Goal: Complete application form: Complete application form

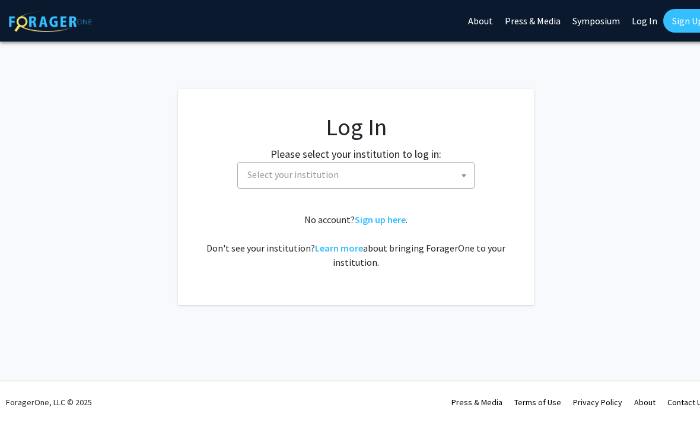
select select
click at [455, 176] on span "Select your institution" at bounding box center [358, 175] width 231 height 24
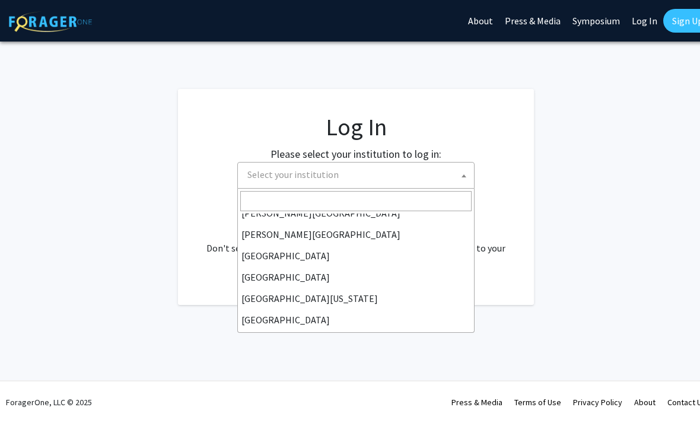
scroll to position [163, 0]
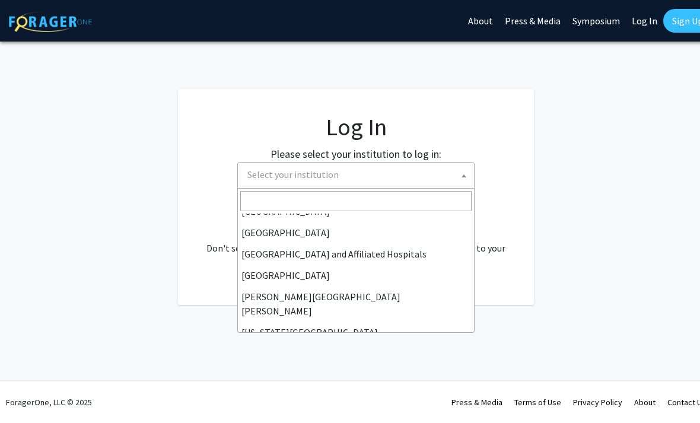
click at [380, 186] on span "Select your institution" at bounding box center [358, 175] width 231 height 24
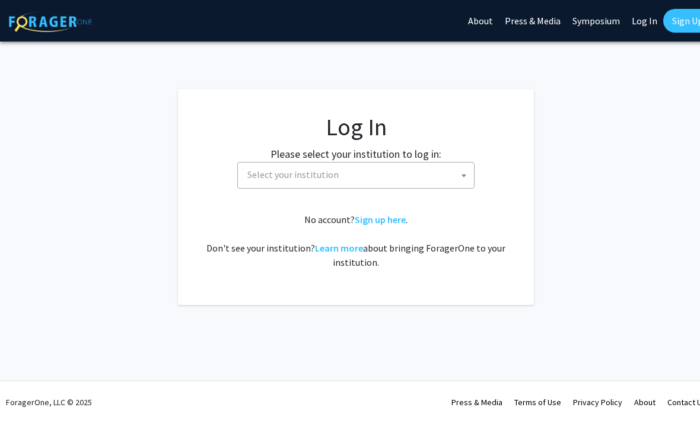
click at [388, 179] on span "Select your institution" at bounding box center [358, 175] width 231 height 24
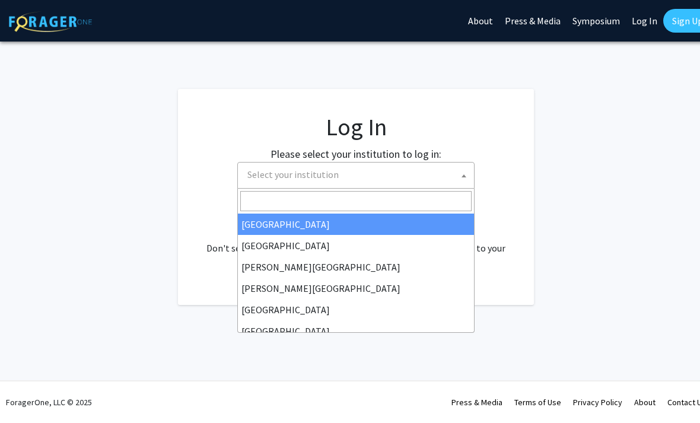
click at [374, 204] on input "Search" at bounding box center [355, 201] width 231 height 20
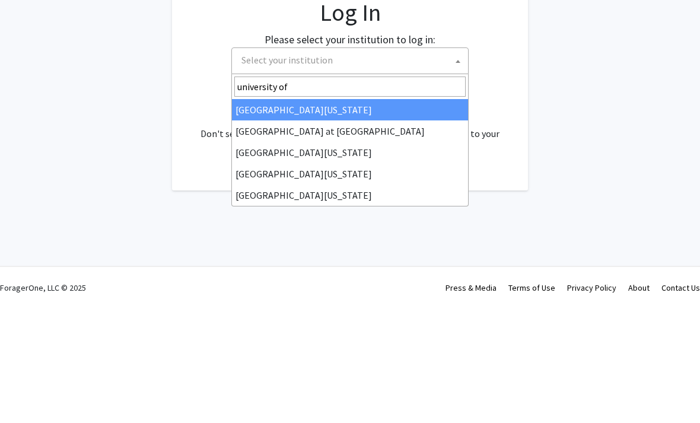
type input "university of"
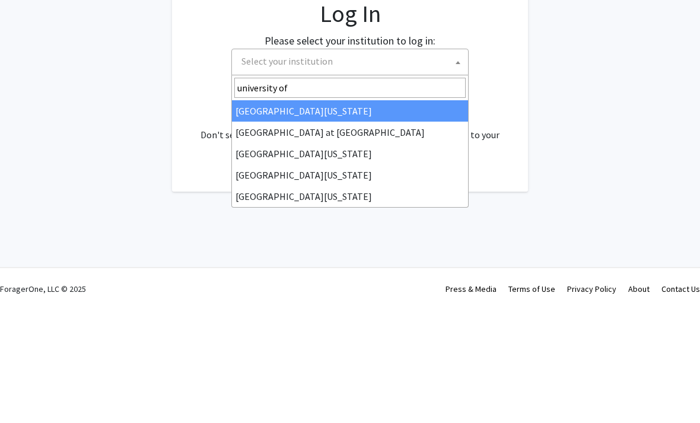
select select "13"
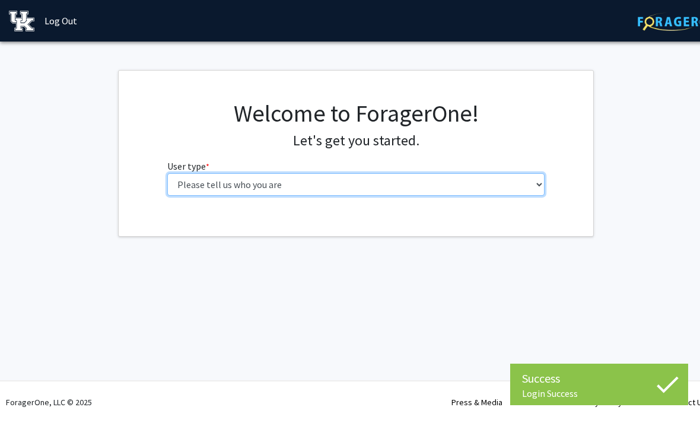
click at [418, 173] on select "Please tell us who you are Undergraduate Student Master's Student Doctoral Cand…" at bounding box center [356, 184] width 378 height 23
select select "1: undergrad"
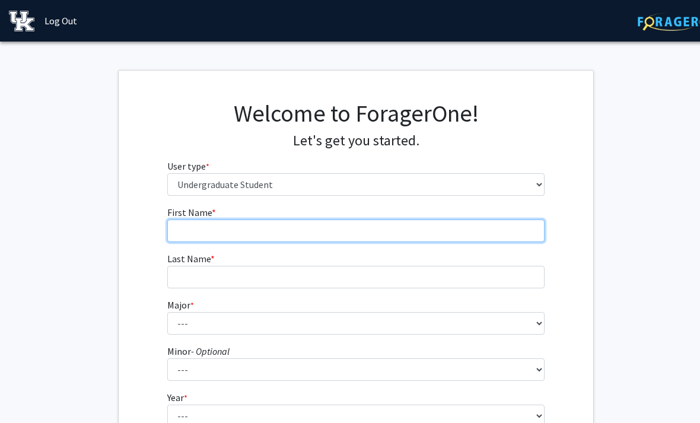
click at [453, 226] on input "First Name * required" at bounding box center [356, 231] width 378 height 23
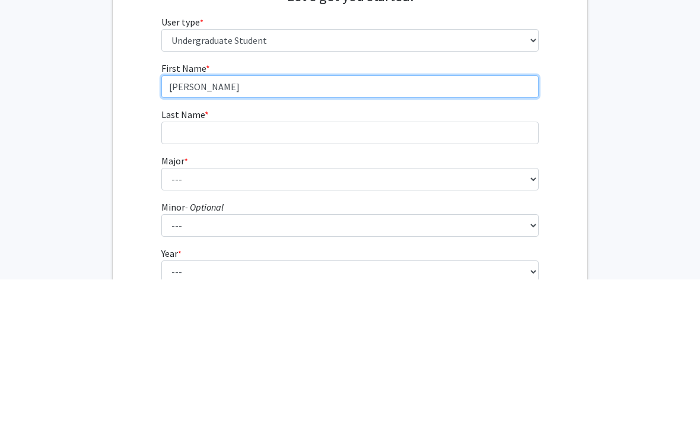
type input "[PERSON_NAME]"
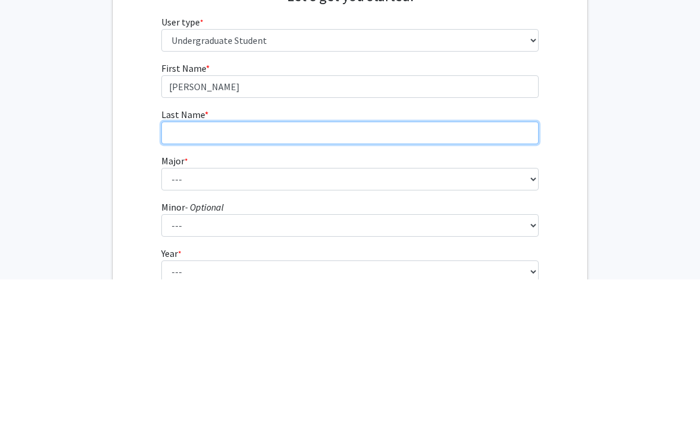
click at [301, 266] on input "Last Name * required" at bounding box center [350, 277] width 378 height 23
type input "Irakoze"
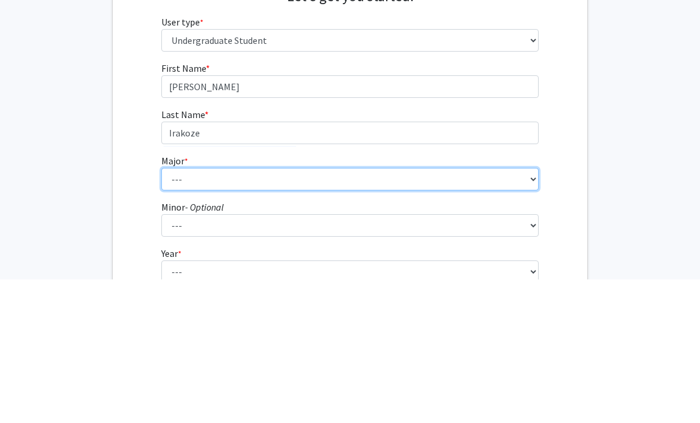
click at [263, 312] on select "--- Accounting Aerospace Engineering African American & Africana Studies Agricu…" at bounding box center [350, 323] width 378 height 23
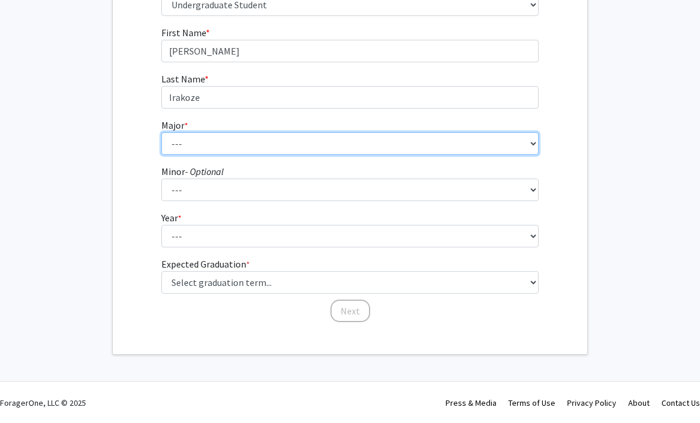
click at [512, 153] on select "--- Accounting Aerospace Engineering African American & Africana Studies Agricu…" at bounding box center [350, 143] width 378 height 23
click at [373, 151] on select "--- Accounting Aerospace Engineering African American & Africana Studies Agricu…" at bounding box center [350, 143] width 378 height 23
select select "105: 942"
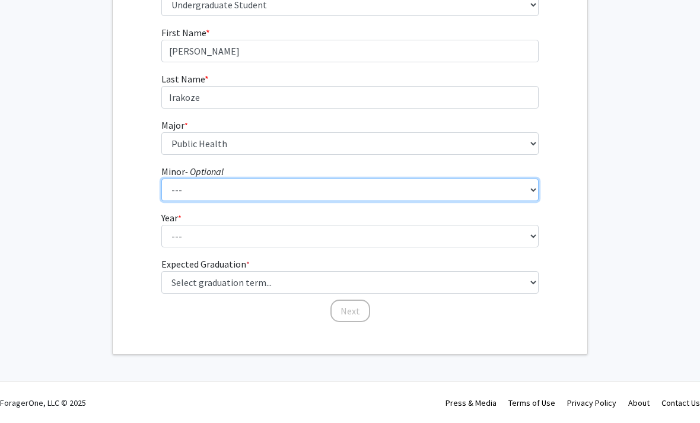
click at [456, 184] on select "--- African American & Africana Studies Agricultural Economics American Studies…" at bounding box center [350, 190] width 378 height 23
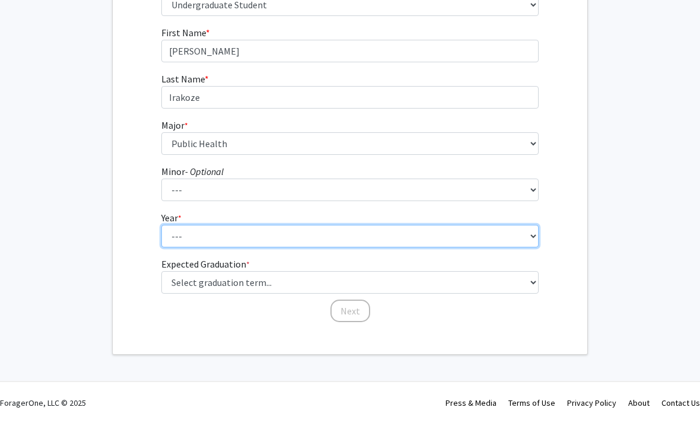
click at [437, 240] on select "--- First-year Sophomore Junior Senior Postbaccalaureate Certificate" at bounding box center [350, 236] width 378 height 23
select select "4: senior"
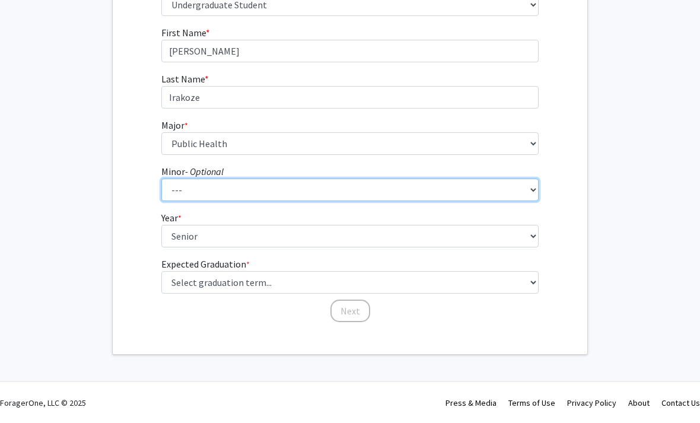
click at [518, 191] on select "--- African American & Africana Studies Agricultural Economics American Studies…" at bounding box center [350, 190] width 378 height 23
select select "61: 713"
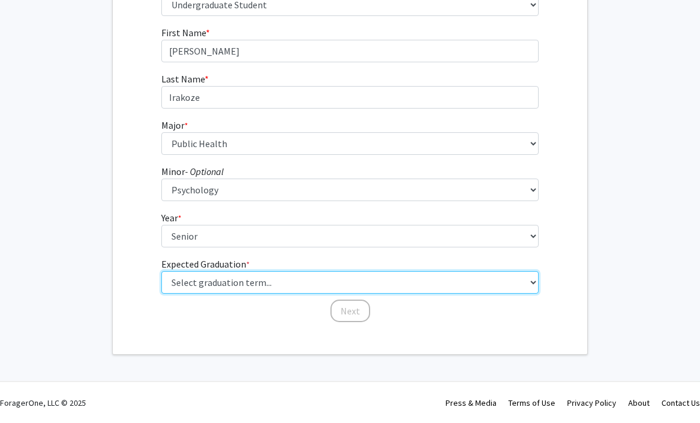
click at [353, 285] on select "Select graduation term... Spring 2025 Summer 2025 Fall 2025 Winter 2025 Spring …" at bounding box center [350, 282] width 378 height 23
select select "5: spring_2026"
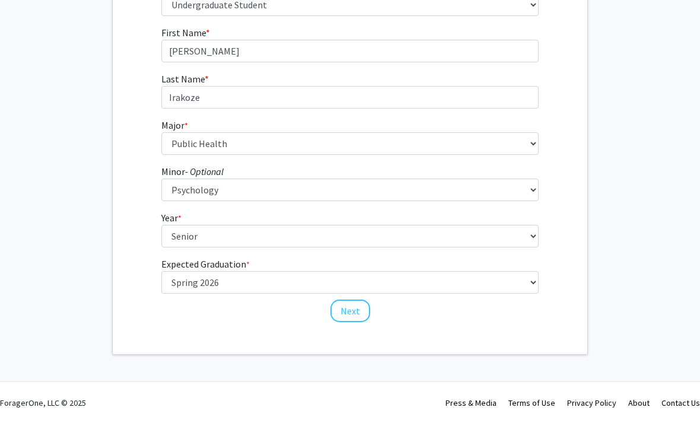
click at [352, 310] on button "Next" at bounding box center [351, 311] width 40 height 23
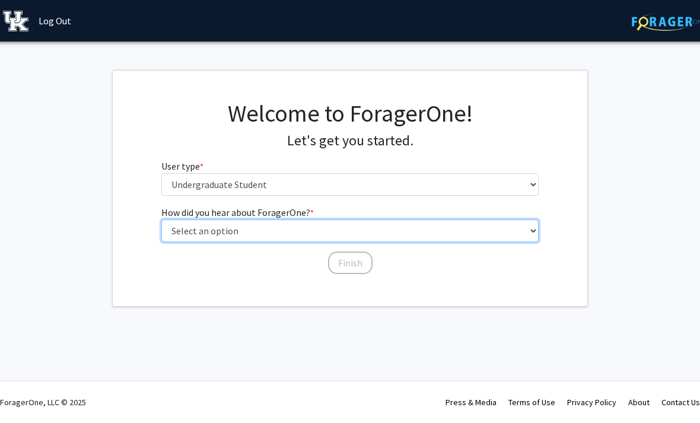
click at [512, 224] on select "Select an option Peer/student recommendation Faculty/staff recommendation Unive…" at bounding box center [350, 231] width 378 height 23
select select "3: university_website"
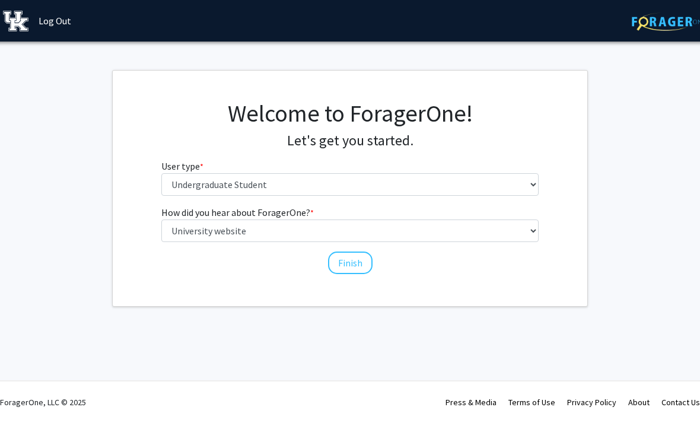
click at [364, 263] on button "Finish" at bounding box center [350, 263] width 45 height 23
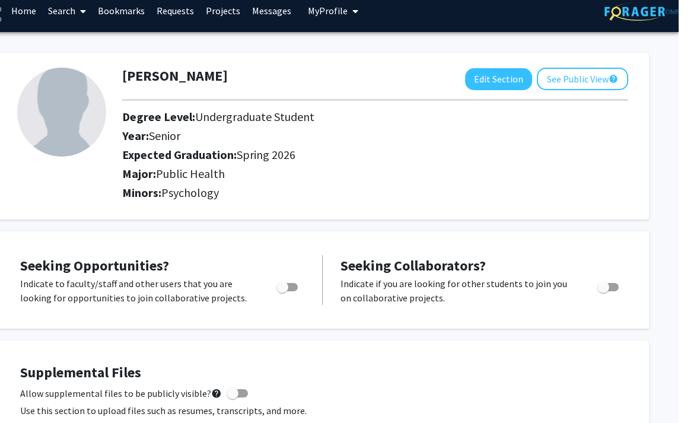
scroll to position [0, 12]
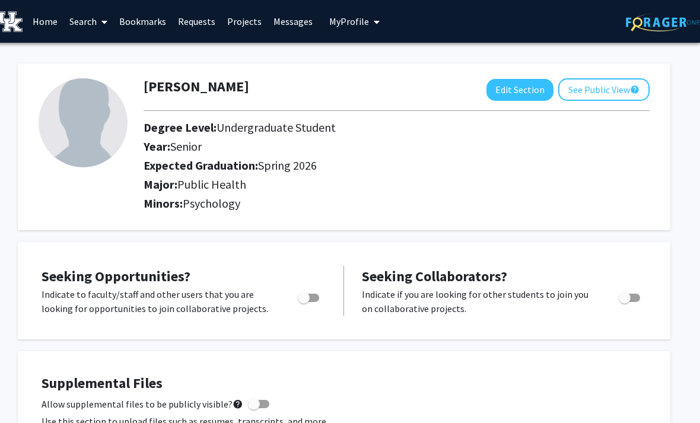
click at [53, 21] on link "Home" at bounding box center [45, 22] width 37 height 42
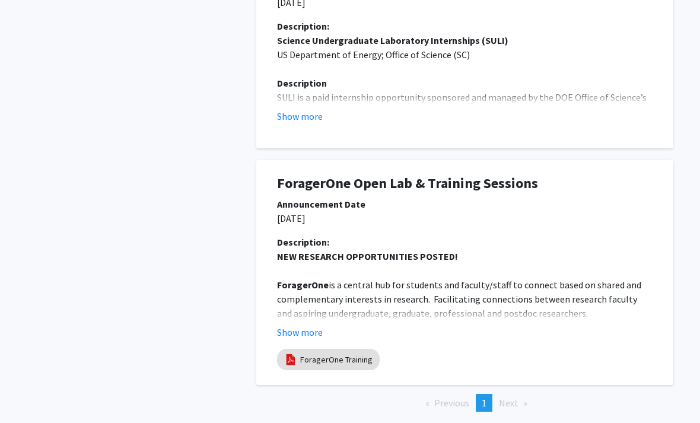
scroll to position [691, 0]
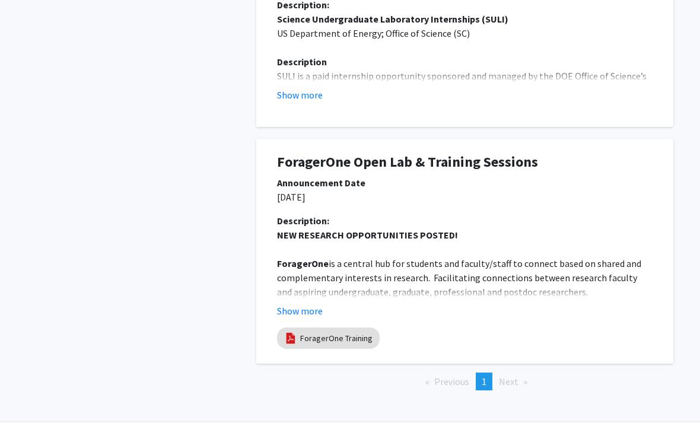
click at [516, 376] on span "Next page" at bounding box center [509, 382] width 20 height 12
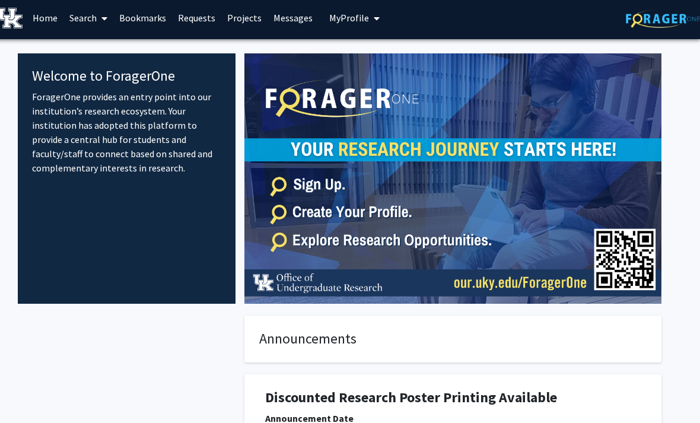
scroll to position [0, 12]
